Goal: Transaction & Acquisition: Purchase product/service

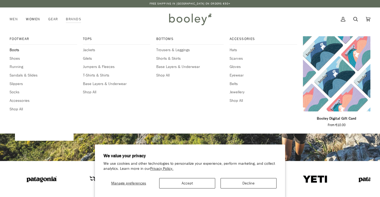
click at [18, 49] on span "Boots" at bounding box center [43, 50] width 67 height 6
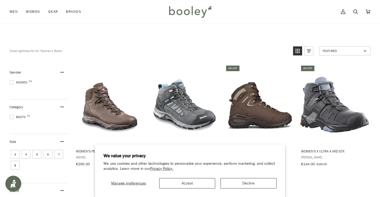
scroll to position [53, 0]
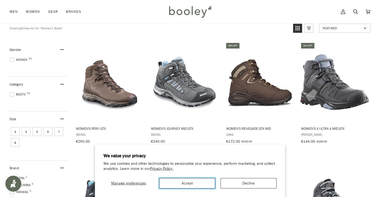
click at [191, 186] on button "Accept" at bounding box center [187, 183] width 56 height 10
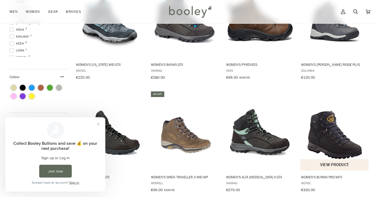
scroll to position [240, 0]
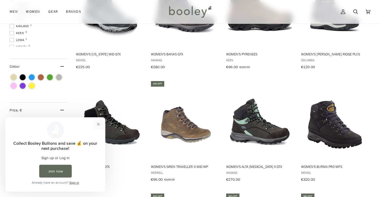
click at [98, 125] on button "Close prompt" at bounding box center [99, 124] width 10 height 10
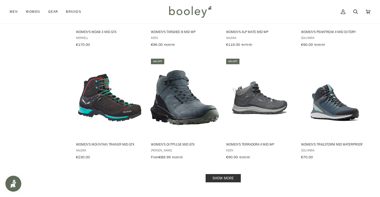
scroll to position [533, 0]
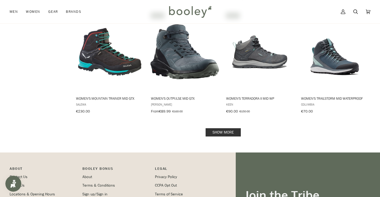
click at [227, 130] on link "Show more" at bounding box center [223, 132] width 35 height 8
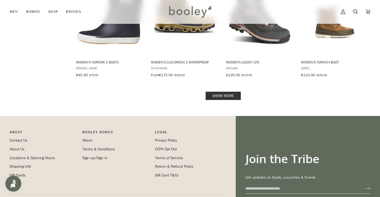
scroll to position [1147, 0]
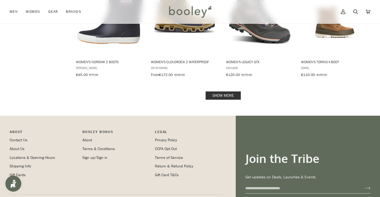
click at [228, 91] on link "Show more" at bounding box center [223, 95] width 35 height 8
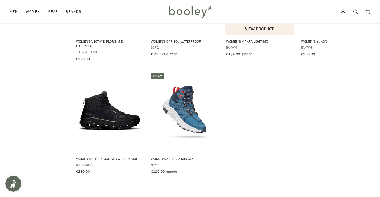
scroll to position [1520, 0]
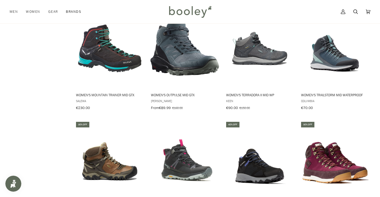
scroll to position [533, 0]
